Goal: Information Seeking & Learning: Check status

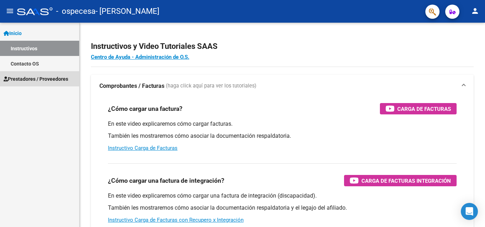
click at [43, 76] on span "Prestadores / Proveedores" at bounding box center [36, 79] width 65 height 8
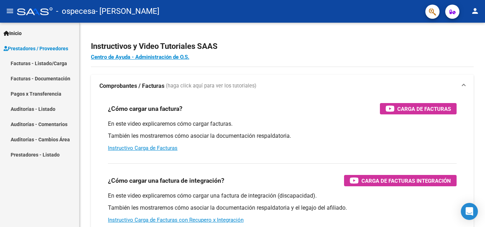
click at [48, 63] on link "Facturas - Listado/Carga" at bounding box center [39, 63] width 79 height 15
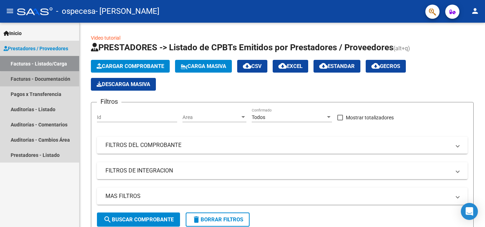
click at [44, 80] on link "Facturas - Documentación" at bounding box center [39, 78] width 79 height 15
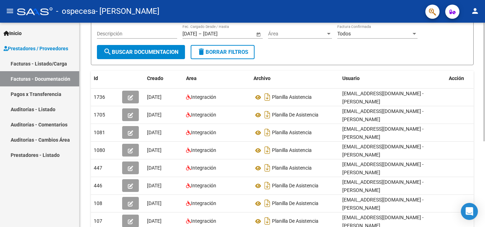
scroll to position [79, 0]
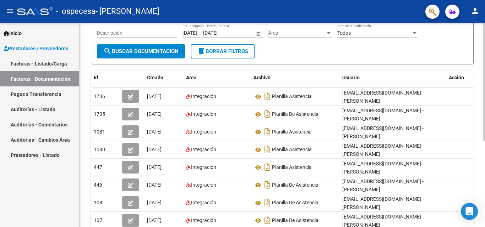
click at [479, 148] on div "PRESTADORES -> Comprobantes - Documentación Respaldatoria cloud_download Export…" at bounding box center [282, 126] width 407 height 364
click at [49, 98] on link "Pagos x Transferencia" at bounding box center [39, 94] width 79 height 15
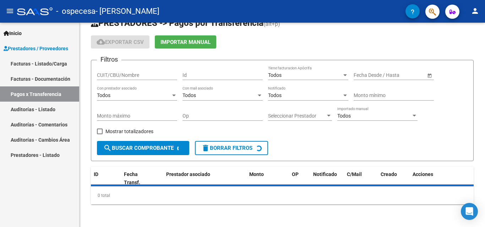
scroll to position [33, 0]
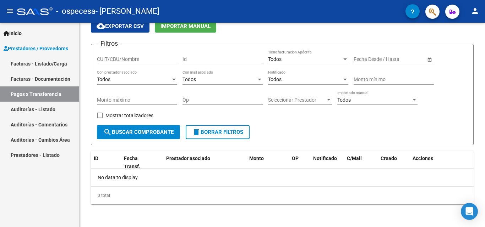
click at [51, 109] on link "Auditorías - Listado" at bounding box center [39, 109] width 79 height 15
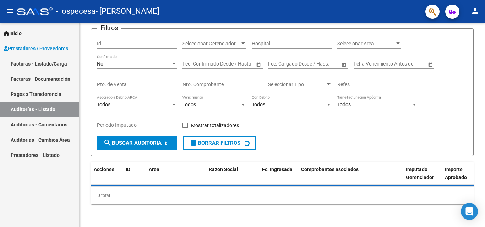
scroll to position [64, 0]
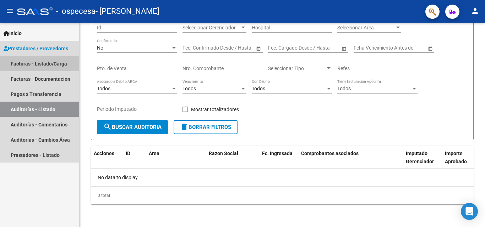
click at [56, 64] on link "Facturas - Listado/Carga" at bounding box center [39, 63] width 79 height 15
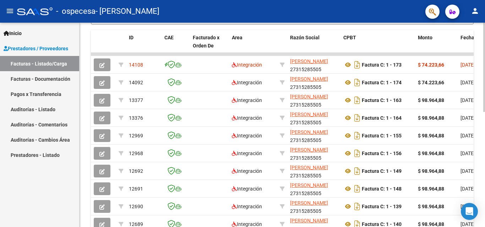
scroll to position [214, 0]
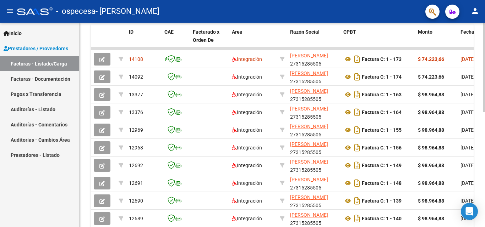
click at [484, 176] on div at bounding box center [484, 162] width 2 height 89
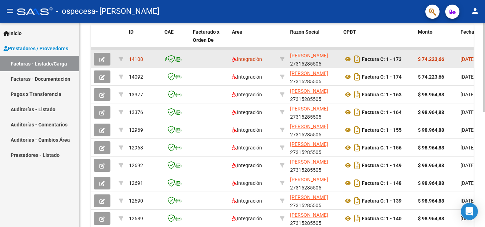
drag, startPoint x: 349, startPoint y: 49, endPoint x: 376, endPoint y: 52, distance: 26.5
click at [375, 52] on datatable-scroller "14108 Integración [PERSON_NAME] 27315285505 Factura C: 1 - 173 $ 74.223,66 [DAT…" at bounding box center [282, 137] width 382 height 181
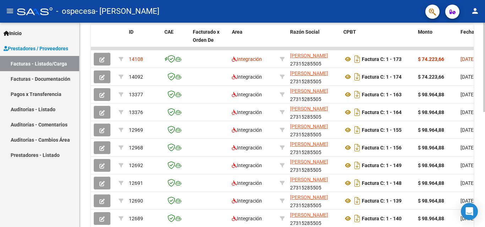
scroll to position [263, 0]
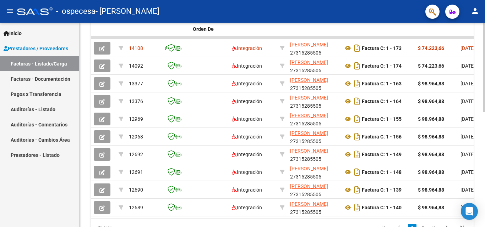
click at [484, 156] on div at bounding box center [484, 167] width 2 height 89
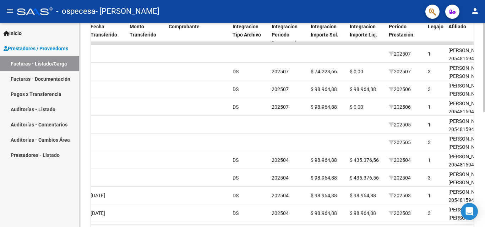
scroll to position [220, 0]
click at [483, 126] on div at bounding box center [484, 165] width 2 height 89
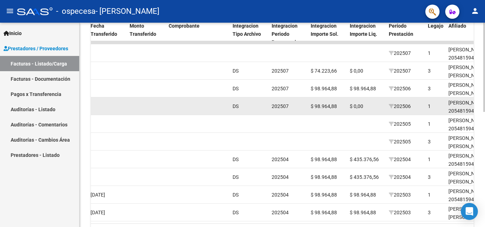
click at [404, 109] on span "202506" at bounding box center [399, 107] width 22 height 6
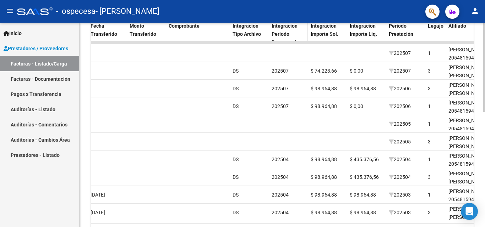
click at [283, 29] on div "Integracion Periodo Presentacion" at bounding box center [287, 34] width 33 height 24
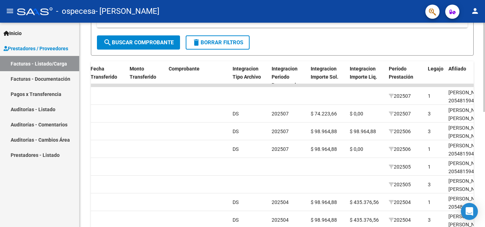
scroll to position [187, 0]
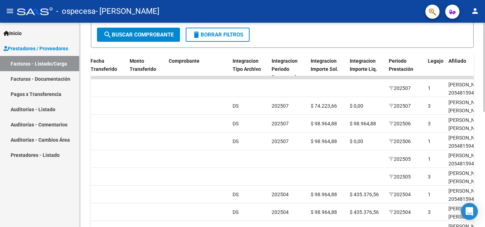
click at [484, 131] on div at bounding box center [484, 149] width 2 height 89
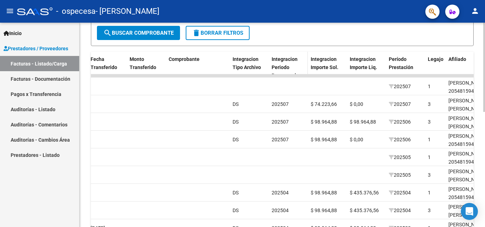
click at [277, 71] on div "Integracion Periodo Presentacion" at bounding box center [287, 67] width 33 height 24
drag, startPoint x: 272, startPoint y: 76, endPoint x: 284, endPoint y: 72, distance: 12.5
click at [284, 72] on div "ID CAE Facturado x Orden De Area Razón Social CPBT Monto Fecha Cpbt Días desde …" at bounding box center [282, 163] width 382 height 223
drag, startPoint x: 282, startPoint y: 75, endPoint x: 272, endPoint y: 75, distance: 10.3
click at [272, 75] on datatable-body-cell at bounding box center [287, 75] width 39 height 3
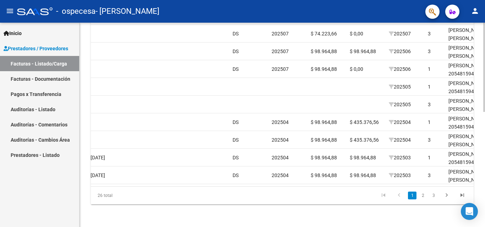
scroll to position [258, 0]
click at [484, 142] on div at bounding box center [484, 182] width 2 height 89
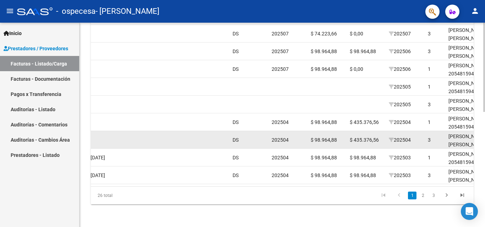
click at [419, 141] on div "202504" at bounding box center [404, 140] width 33 height 8
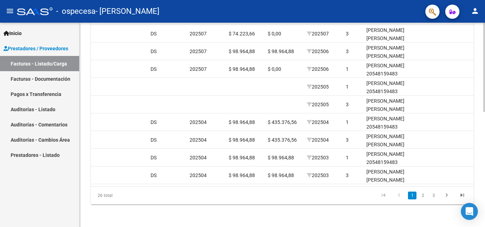
scroll to position [0, 684]
